Goal: Task Accomplishment & Management: Manage account settings

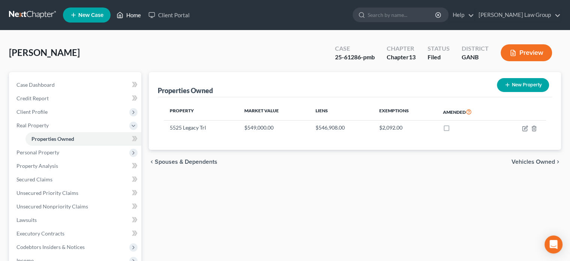
click at [134, 14] on link "Home" at bounding box center [129, 15] width 32 height 14
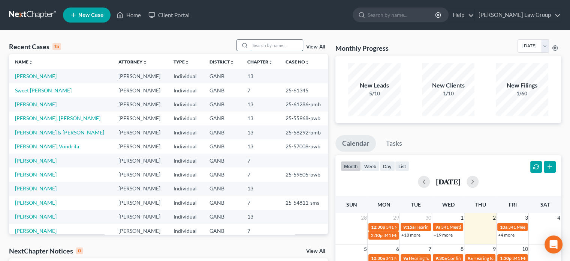
click at [264, 47] on input "search" at bounding box center [277, 45] width 53 height 11
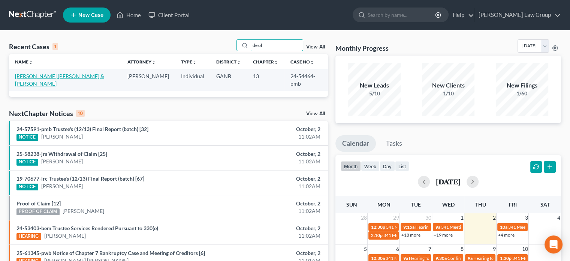
type input "de ol"
click at [48, 75] on link "[PERSON_NAME] [PERSON_NAME] & [PERSON_NAME]" at bounding box center [59, 80] width 89 height 14
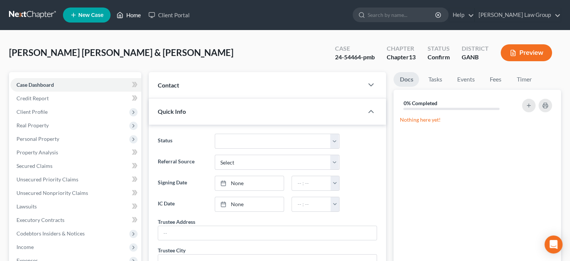
drag, startPoint x: 131, startPoint y: 14, endPoint x: 161, endPoint y: 22, distance: 31.0
click at [131, 14] on link "Home" at bounding box center [129, 15] width 32 height 14
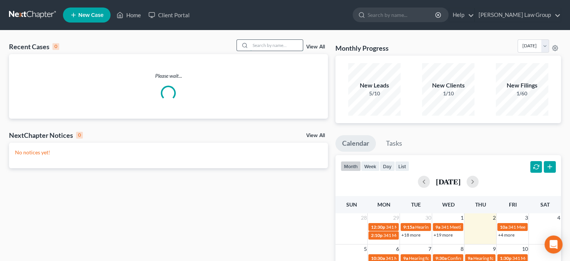
click at [281, 44] on input "search" at bounding box center [277, 45] width 53 height 11
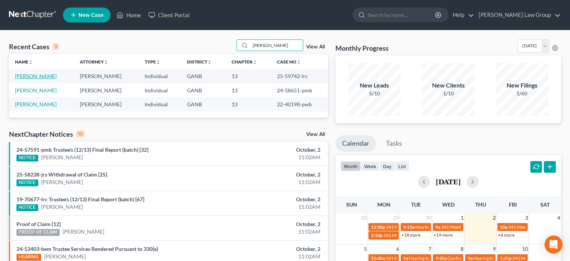
type input "[PERSON_NAME]"
click at [29, 76] on link "[PERSON_NAME]" at bounding box center [36, 76] width 42 height 6
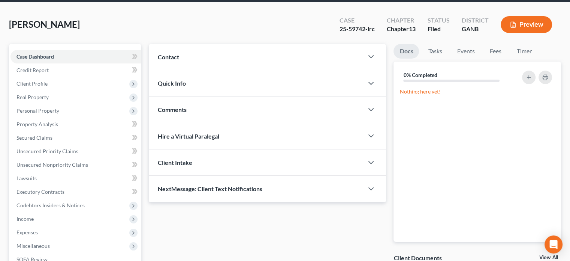
scroll to position [168, 0]
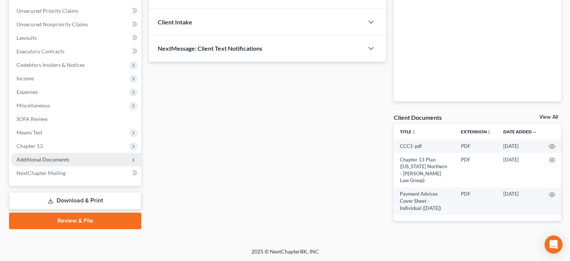
click at [30, 157] on span "Additional Documents" at bounding box center [43, 159] width 53 height 6
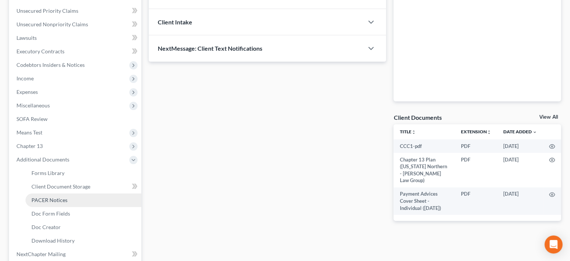
click at [44, 197] on span "PACER Notices" at bounding box center [50, 200] width 36 height 6
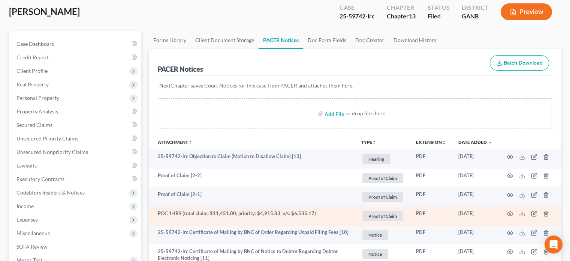
scroll to position [75, 0]
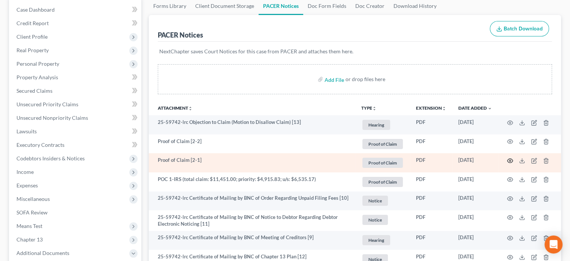
click at [510, 160] on icon "button" at bounding box center [510, 161] width 6 height 6
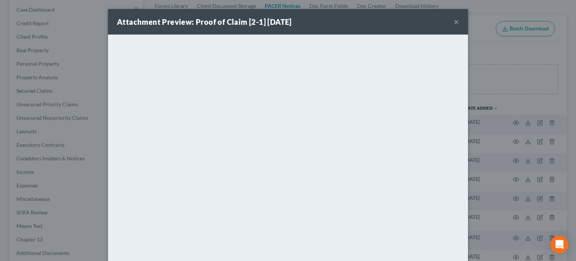
click at [454, 19] on button "×" at bounding box center [456, 21] width 5 height 9
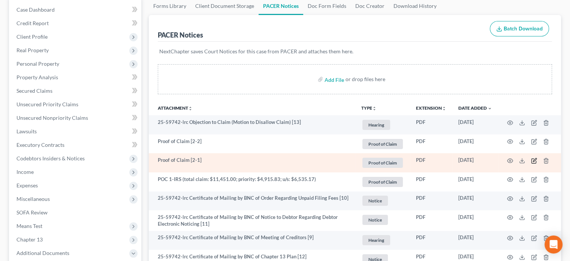
click at [536, 160] on icon "button" at bounding box center [534, 161] width 6 height 6
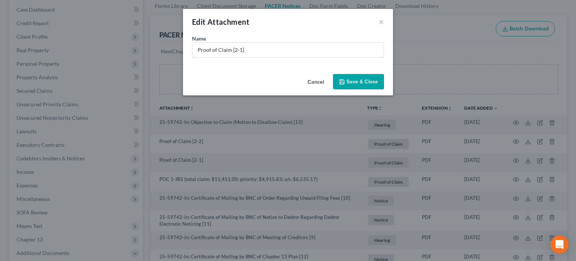
drag, startPoint x: 259, startPoint y: 51, endPoint x: 0, endPoint y: 28, distance: 259.8
click at [0, 28] on div "Edit Attachment × Name * Proof of Claim [2-1] Cancel Save & Close" at bounding box center [288, 130] width 576 height 261
click at [284, 49] on input "POC 2-Navy FCU (unsecured $22,724.74)" at bounding box center [287, 50] width 191 height 14
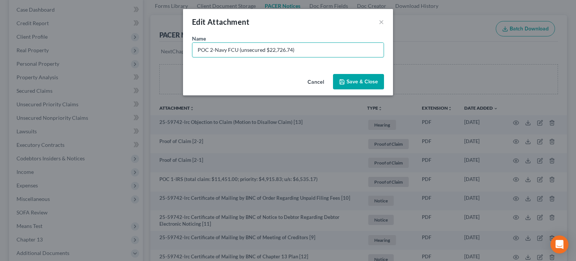
type input "POC 2-Navy FCU (unsecured $22,726.74)"
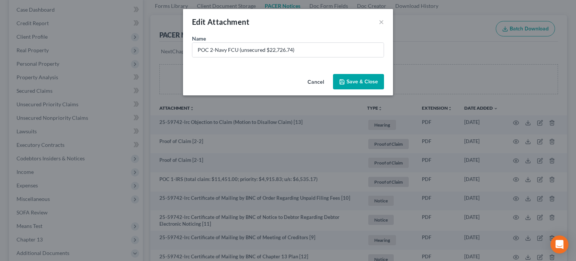
click at [362, 82] on span "Save & Close" at bounding box center [363, 81] width 32 height 6
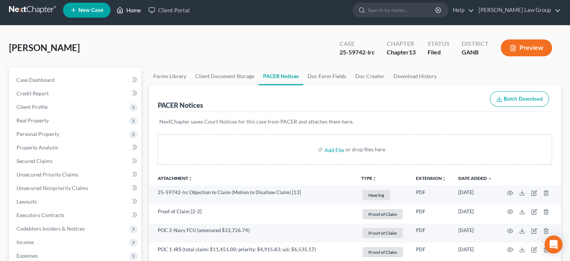
scroll to position [0, 0]
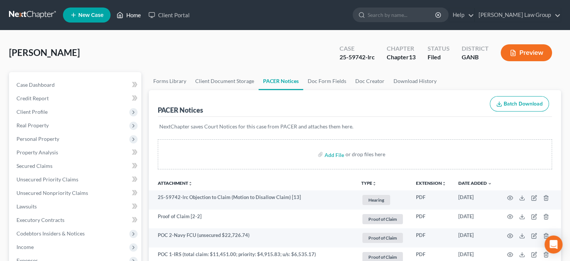
drag, startPoint x: 135, startPoint y: 16, endPoint x: 158, endPoint y: 23, distance: 23.4
click at [135, 16] on link "Home" at bounding box center [129, 15] width 32 height 14
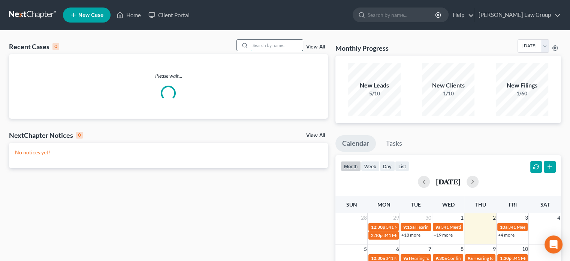
click at [278, 46] on input "search" at bounding box center [277, 45] width 53 height 11
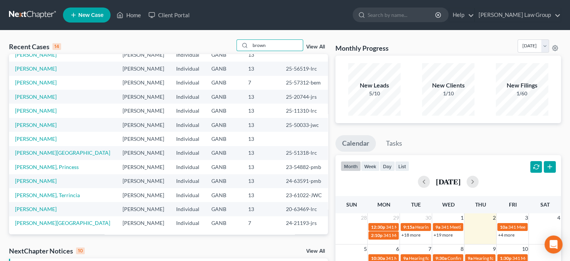
scroll to position [38, 0]
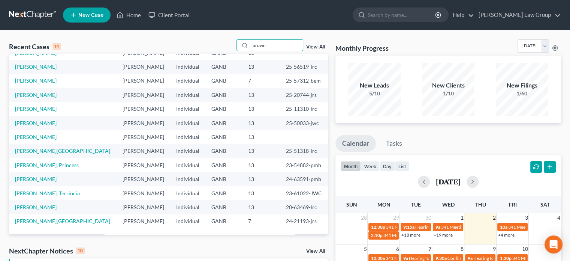
type input "brown"
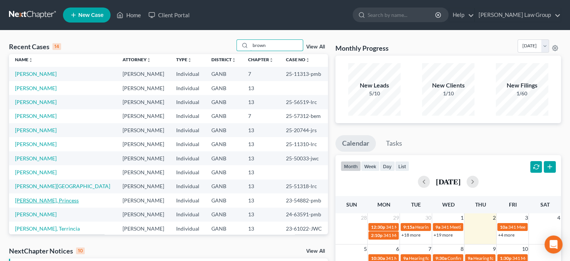
scroll to position [0, 0]
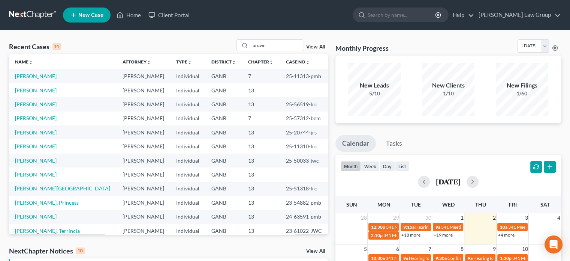
click at [35, 146] on link "[PERSON_NAME]" at bounding box center [36, 146] width 42 height 6
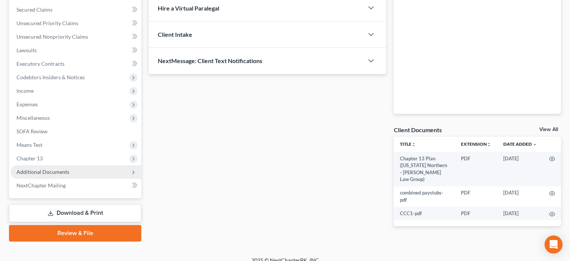
scroll to position [164, 0]
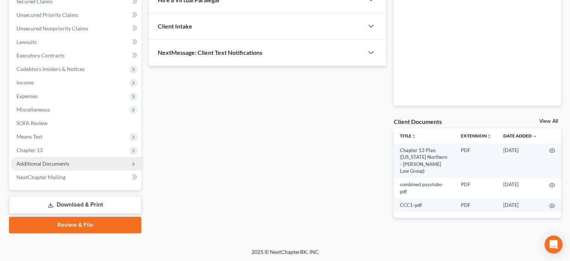
click at [59, 164] on span "Additional Documents" at bounding box center [43, 163] width 53 height 6
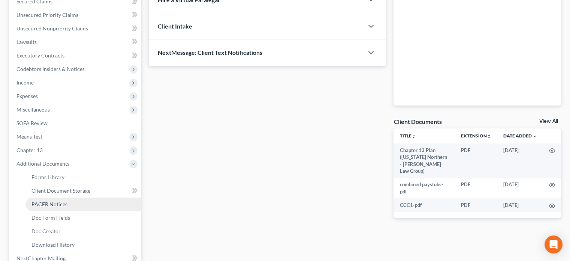
click at [59, 202] on span "PACER Notices" at bounding box center [50, 204] width 36 height 6
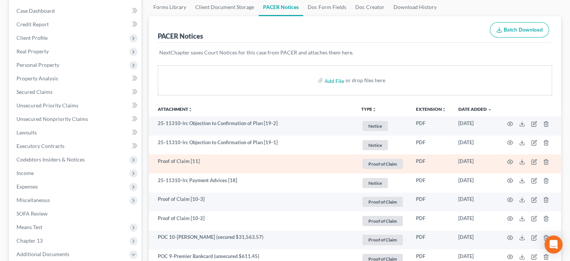
scroll to position [75, 0]
click at [510, 161] on icon "button" at bounding box center [510, 161] width 6 height 6
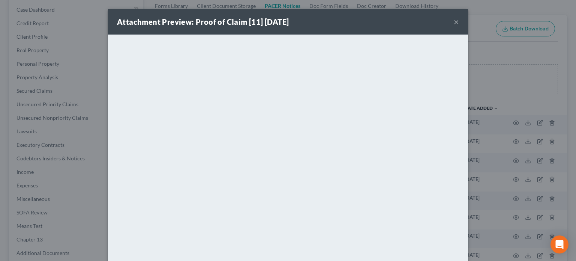
click at [454, 22] on button "×" at bounding box center [456, 21] width 5 height 9
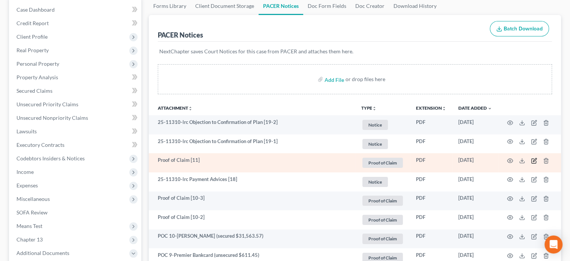
click at [534, 159] on icon "button" at bounding box center [534, 159] width 3 height 3
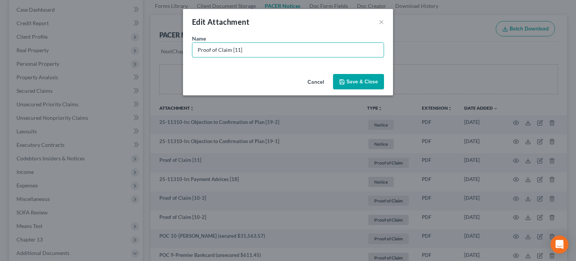
drag, startPoint x: 253, startPoint y: 51, endPoint x: 54, endPoint y: 39, distance: 198.8
click at [54, 39] on div "Edit Attachment × Name * Proof of Claim [11] Cancel Save & Close" at bounding box center [288, 130] width 576 height 261
type input "POC 11-OneMain Financial (unsecured $14,797.21)"
click at [359, 79] on span "Save & Close" at bounding box center [363, 81] width 32 height 6
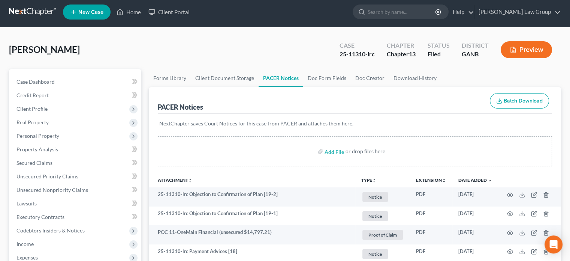
scroll to position [0, 0]
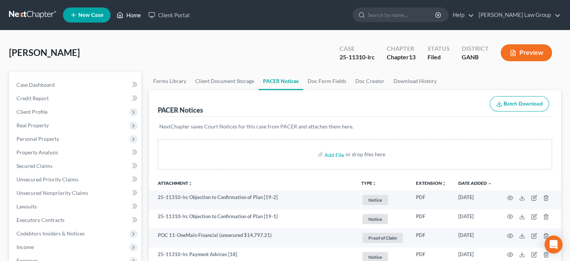
drag, startPoint x: 134, startPoint y: 13, endPoint x: 162, endPoint y: 22, distance: 29.4
click at [133, 13] on link "Home" at bounding box center [129, 15] width 32 height 14
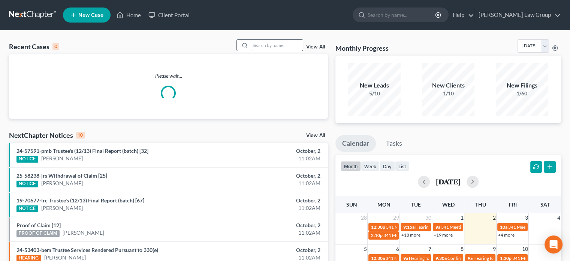
click at [271, 45] on input "search" at bounding box center [277, 45] width 53 height 11
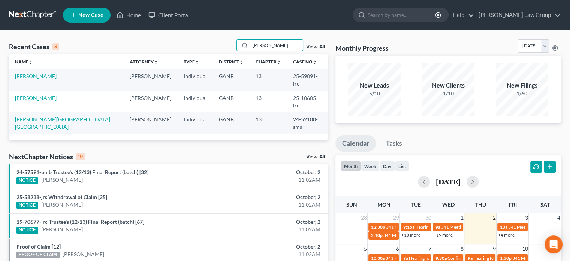
type input "[PERSON_NAME]"
click at [21, 75] on link "[PERSON_NAME]" at bounding box center [36, 76] width 42 height 6
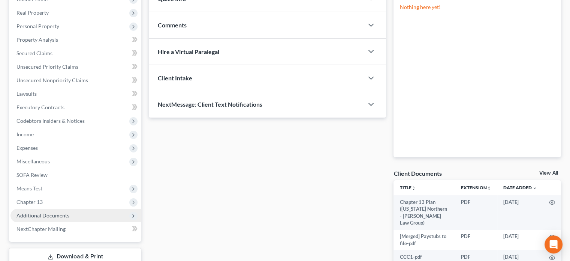
scroll to position [164, 0]
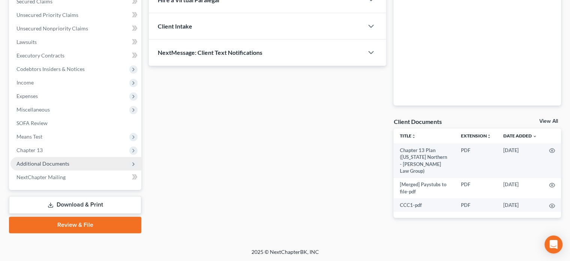
click at [49, 163] on span "Additional Documents" at bounding box center [43, 163] width 53 height 6
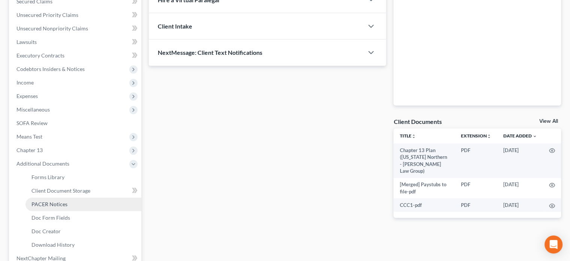
click at [52, 204] on span "PACER Notices" at bounding box center [50, 204] width 36 height 6
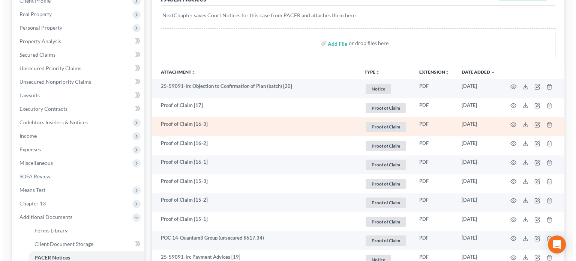
scroll to position [113, 0]
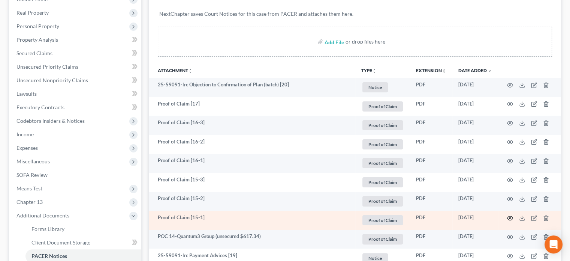
click at [509, 216] on icon "button" at bounding box center [511, 218] width 6 height 4
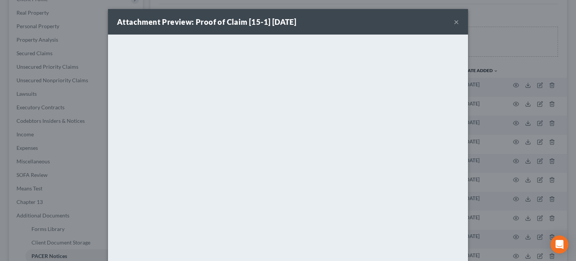
click at [454, 22] on button "×" at bounding box center [456, 21] width 5 height 9
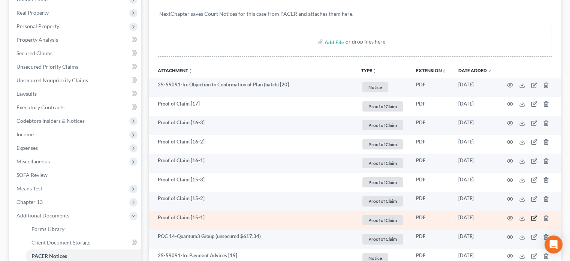
click at [535, 218] on icon "button" at bounding box center [534, 218] width 6 height 6
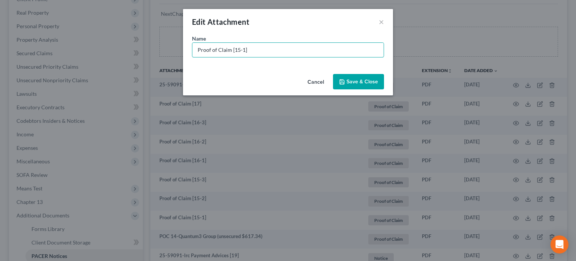
drag, startPoint x: 260, startPoint y: 52, endPoint x: 0, endPoint y: 14, distance: 262.3
click at [0, 14] on div "Edit Attachment × Name * Proof of Claim [15-1] Cancel Save & Close" at bounding box center [288, 130] width 576 height 261
type input "POC 15-[PERSON_NAME] (secured $2,703.83)"
click at [366, 82] on span "Save & Close" at bounding box center [363, 81] width 32 height 6
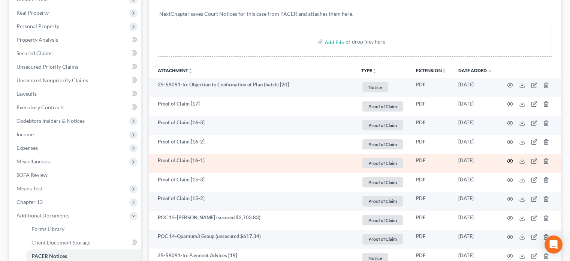
click at [510, 161] on icon "button" at bounding box center [510, 161] width 6 height 6
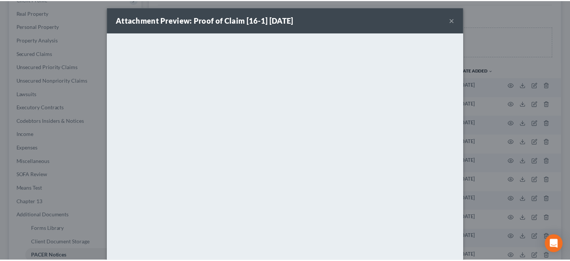
scroll to position [0, 0]
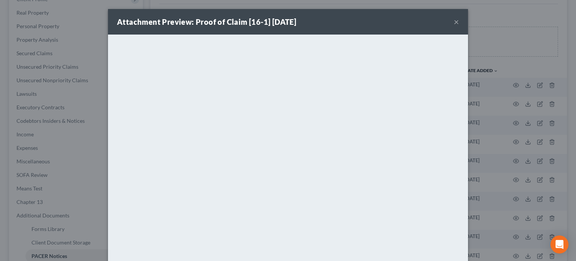
click at [454, 20] on button "×" at bounding box center [456, 21] width 5 height 9
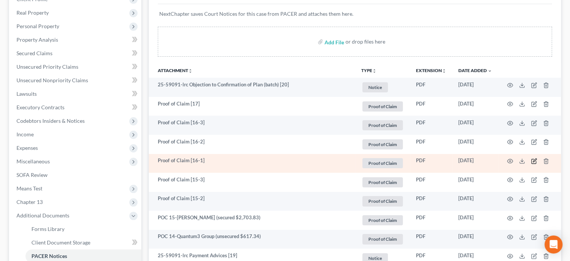
click at [532, 160] on icon "button" at bounding box center [534, 161] width 6 height 6
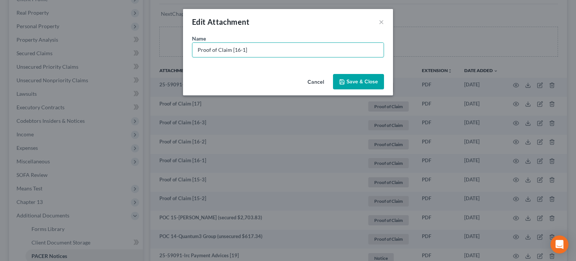
drag, startPoint x: 250, startPoint y: 48, endPoint x: 25, endPoint y: 21, distance: 226.3
click at [25, 21] on div "Edit Attachment × Name * Proof of Claim [16-1] Cancel Save & Close" at bounding box center [288, 130] width 576 height 261
type input "POC 16-[PERSON_NAME]'s (secured $737.69)"
click at [362, 86] on button "Save & Close" at bounding box center [358, 82] width 51 height 16
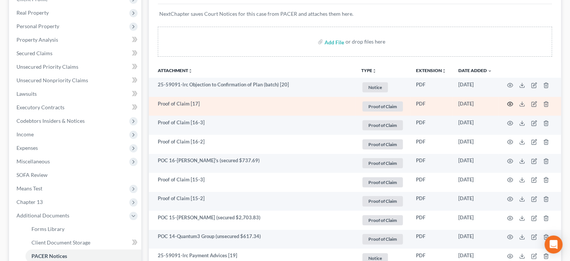
click at [511, 104] on circle "button" at bounding box center [511, 104] width 2 height 2
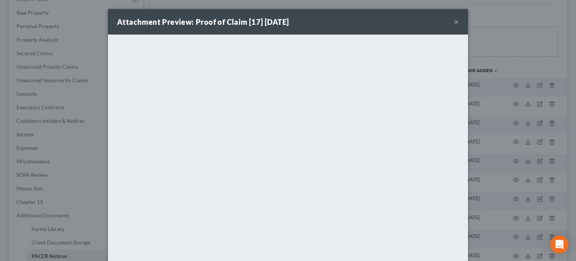
drag, startPoint x: 453, startPoint y: 21, endPoint x: 452, endPoint y: 33, distance: 12.1
click at [454, 22] on button "×" at bounding box center [456, 21] width 5 height 9
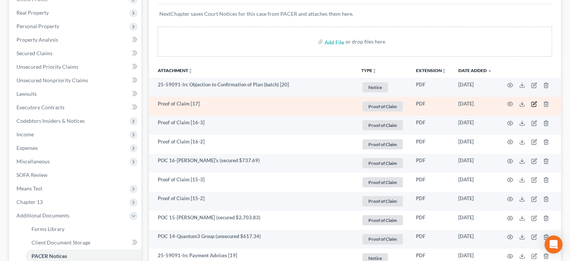
click at [534, 102] on icon "button" at bounding box center [534, 104] width 5 height 5
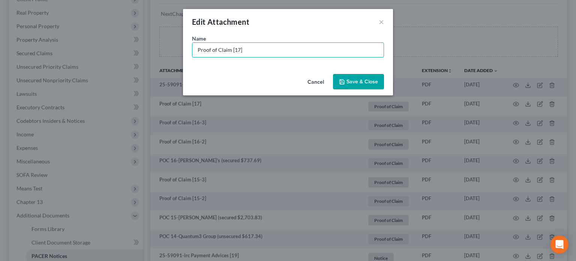
drag, startPoint x: 73, startPoint y: 40, endPoint x: 0, endPoint y: 33, distance: 73.1
click at [0, 33] on div "Edit Attachment × Name * Proof of Claim [17] Cancel Save & Close" at bounding box center [288, 130] width 576 height 261
type input "POC 17-Cascade Capital Funding (unsecured $343.58)"
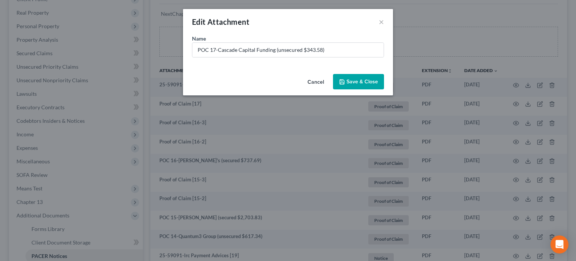
click at [354, 77] on button "Save & Close" at bounding box center [358, 82] width 51 height 16
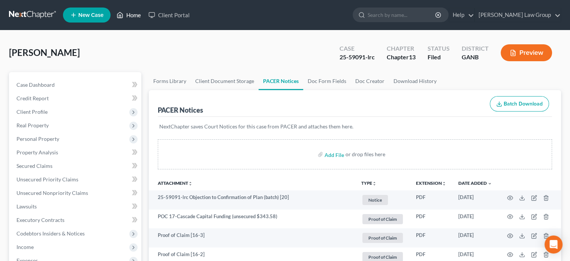
click at [138, 16] on link "Home" at bounding box center [129, 15] width 32 height 14
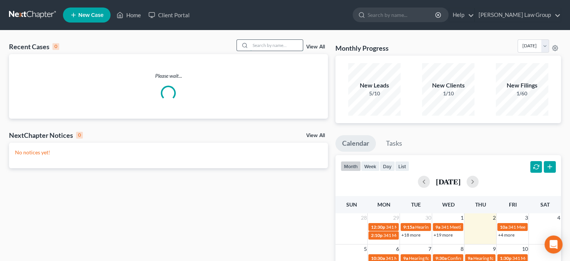
click at [266, 45] on input "search" at bounding box center [277, 45] width 53 height 11
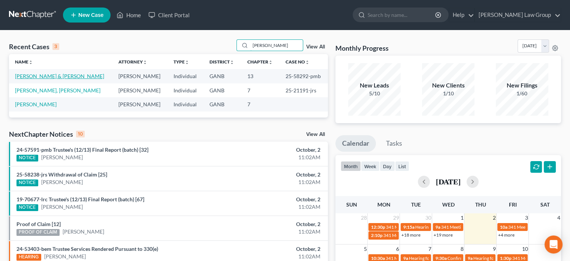
type input "[PERSON_NAME]"
click at [49, 75] on link "[PERSON_NAME] & [PERSON_NAME]" at bounding box center [59, 76] width 89 height 6
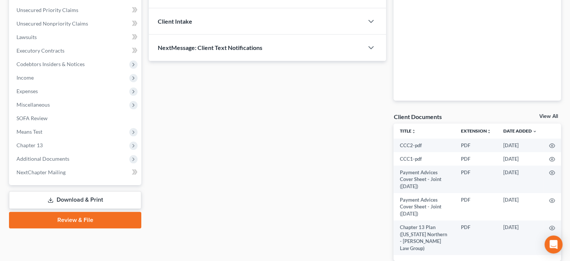
scroll to position [188, 0]
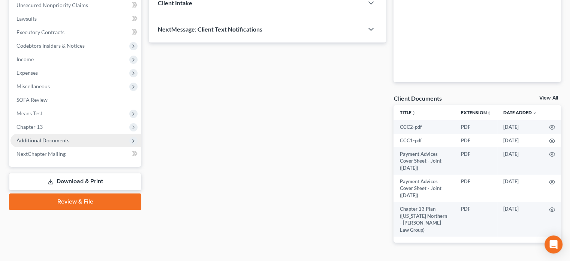
click at [42, 139] on span "Additional Documents" at bounding box center [43, 140] width 53 height 6
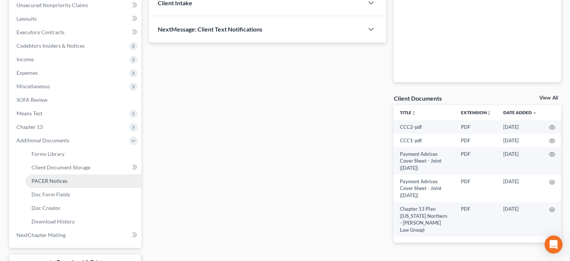
click at [53, 180] on span "PACER Notices" at bounding box center [50, 180] width 36 height 6
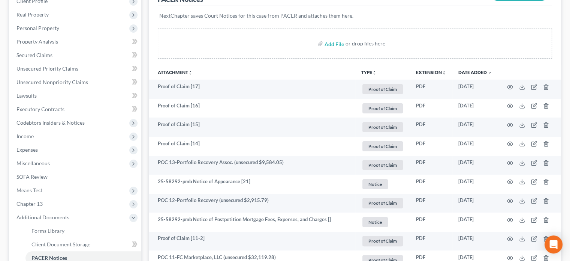
scroll to position [113, 0]
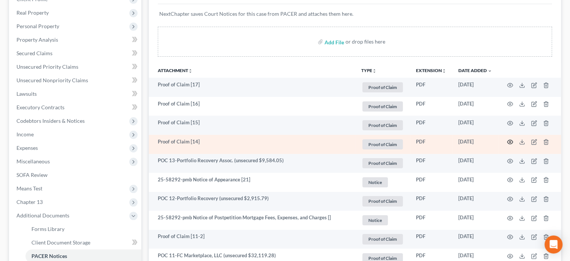
click at [510, 140] on icon "button" at bounding box center [510, 142] width 6 height 6
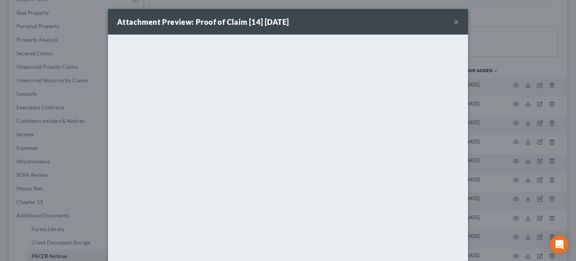
click at [454, 23] on button "×" at bounding box center [456, 21] width 5 height 9
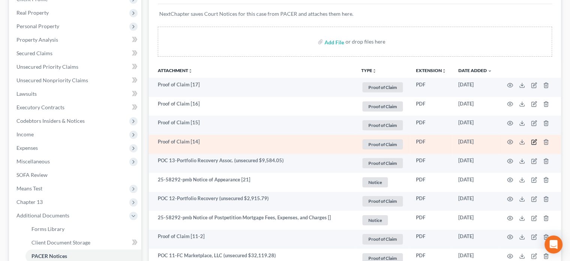
click at [533, 141] on icon "button" at bounding box center [534, 142] width 6 height 6
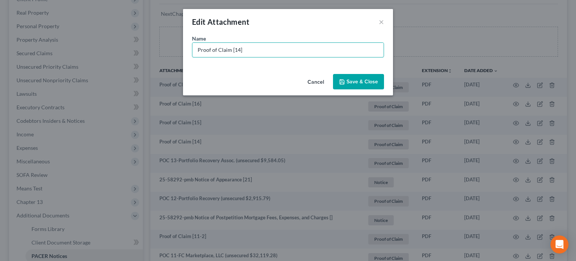
drag, startPoint x: 256, startPoint y: 48, endPoint x: 14, endPoint y: 39, distance: 242.4
click at [14, 39] on div "Edit Attachment × Name * Proof of Claim [14] Cancel Save & Close" at bounding box center [288, 130] width 576 height 261
type input "POC 14-Portfolio Recovery Assoc (unsecured $6,349.19)"
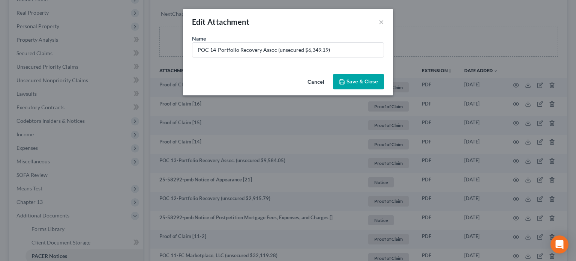
click at [384, 81] on button "Save & Close" at bounding box center [358, 82] width 51 height 16
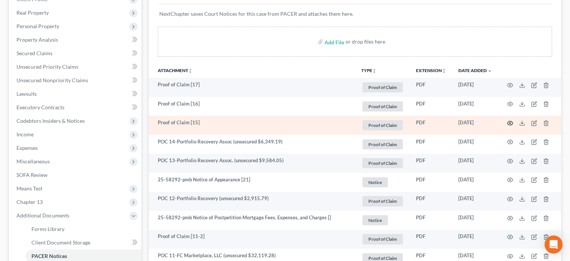
click at [512, 122] on icon "button" at bounding box center [510, 123] width 6 height 6
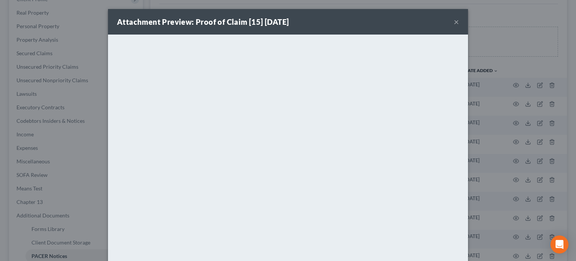
click at [454, 22] on button "×" at bounding box center [456, 21] width 5 height 9
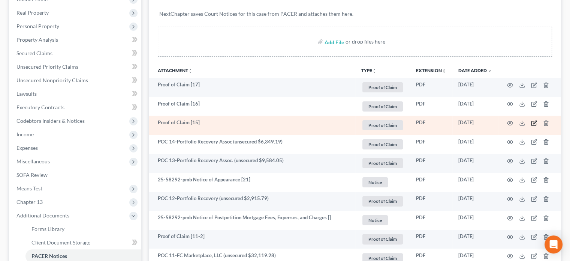
click at [534, 121] on icon "button" at bounding box center [534, 123] width 5 height 5
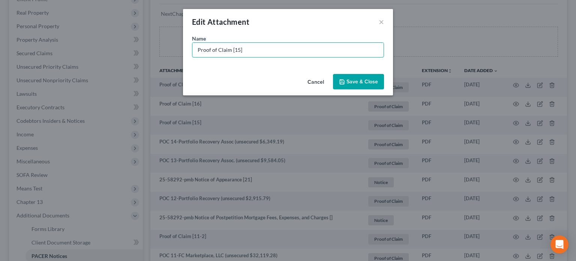
drag, startPoint x: 255, startPoint y: 48, endPoint x: 8, endPoint y: 29, distance: 247.9
click at [8, 29] on div "Edit Attachment × Name * Proof of Claim [15] Cancel Save & Close" at bounding box center [288, 130] width 576 height 261
type input "POC 15-Portfolio Recovery Associates (unsecured $15,077.76)"
click at [364, 83] on span "Save & Close" at bounding box center [363, 81] width 32 height 6
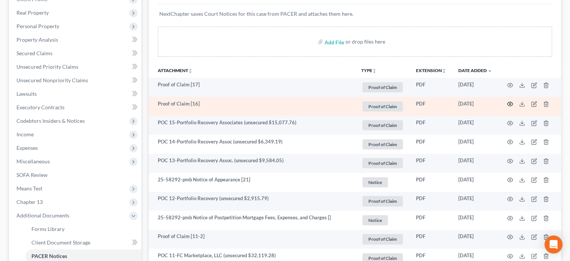
click at [512, 102] on icon "button" at bounding box center [511, 104] width 6 height 4
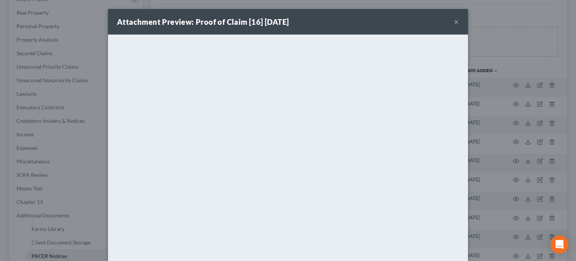
click at [454, 21] on button "×" at bounding box center [456, 21] width 5 height 9
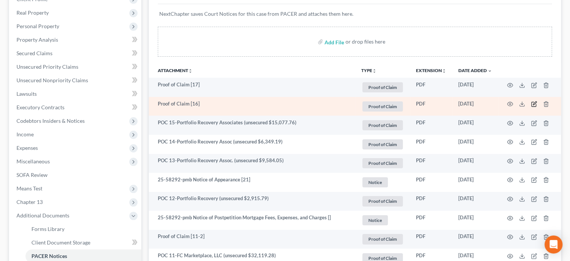
click at [534, 102] on icon "button" at bounding box center [534, 103] width 3 height 3
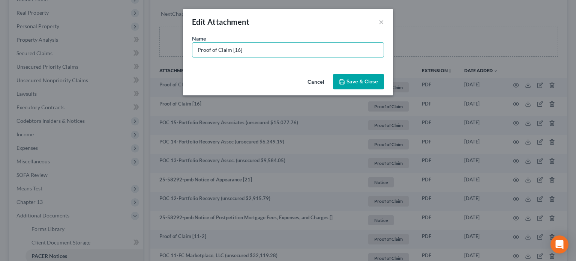
drag, startPoint x: 256, startPoint y: 50, endPoint x: 5, endPoint y: 44, distance: 251.7
click at [5, 44] on div "Edit Attachment × Name * Proof of Claim [16] Cancel Save & Close" at bounding box center [288, 130] width 576 height 261
type input "POC 16-Citibank, NA (unsecured $12,105.17)"
click at [363, 79] on span "Save & Close" at bounding box center [363, 81] width 32 height 6
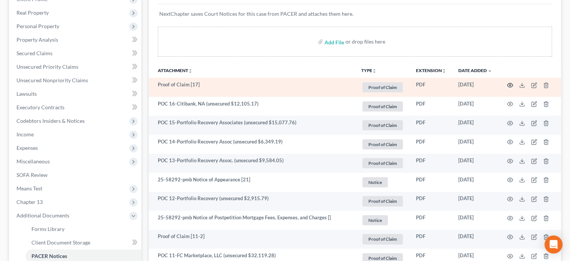
click at [509, 83] on icon "button" at bounding box center [511, 85] width 6 height 4
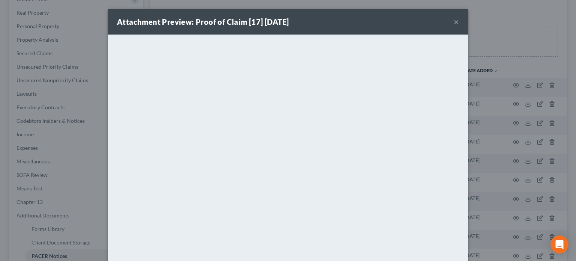
click at [454, 22] on button "×" at bounding box center [456, 21] width 5 height 9
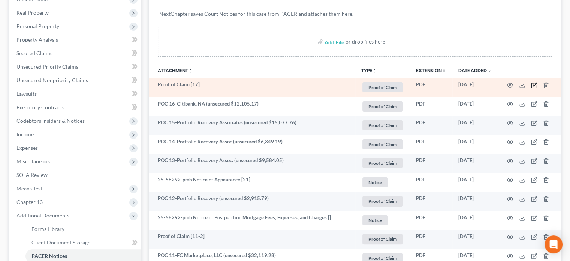
click at [533, 83] on icon "button" at bounding box center [534, 85] width 5 height 5
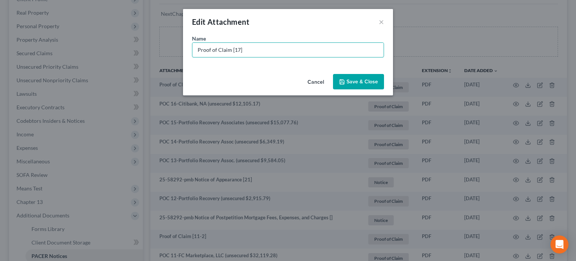
drag, startPoint x: 223, startPoint y: 49, endPoint x: 26, endPoint y: 36, distance: 197.7
click at [26, 36] on div "Edit Attachment × Name * Proof of Claim [17] Cancel Save & Close" at bounding box center [288, 130] width 576 height 261
type input "POC 17-Citibank, NA (unsecured $10,793.40)"
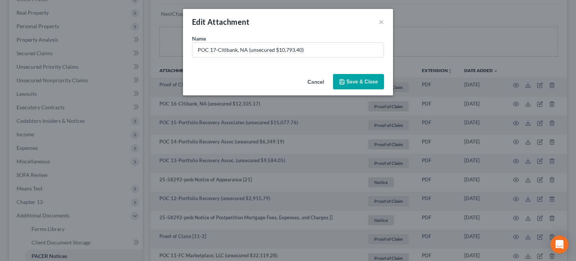
click at [359, 84] on span "Save & Close" at bounding box center [363, 81] width 32 height 6
